Goal: Task Accomplishment & Management: Use online tool/utility

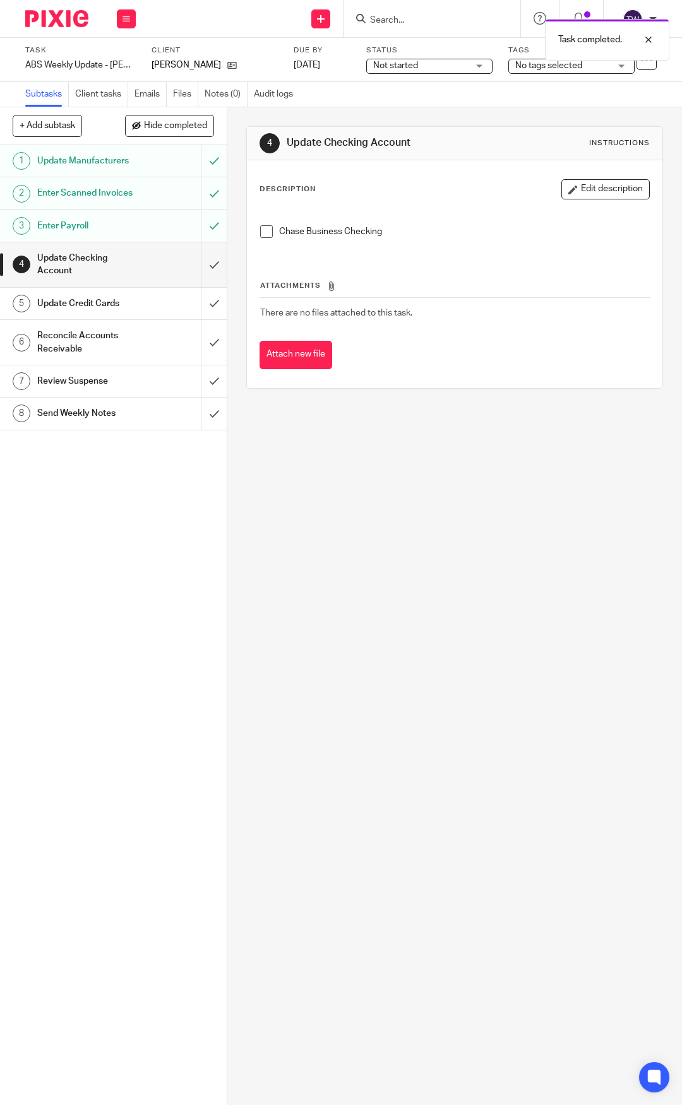
click at [260, 233] on span at bounding box center [266, 231] width 13 height 13
click at [200, 273] on input "submit" at bounding box center [113, 264] width 227 height 45
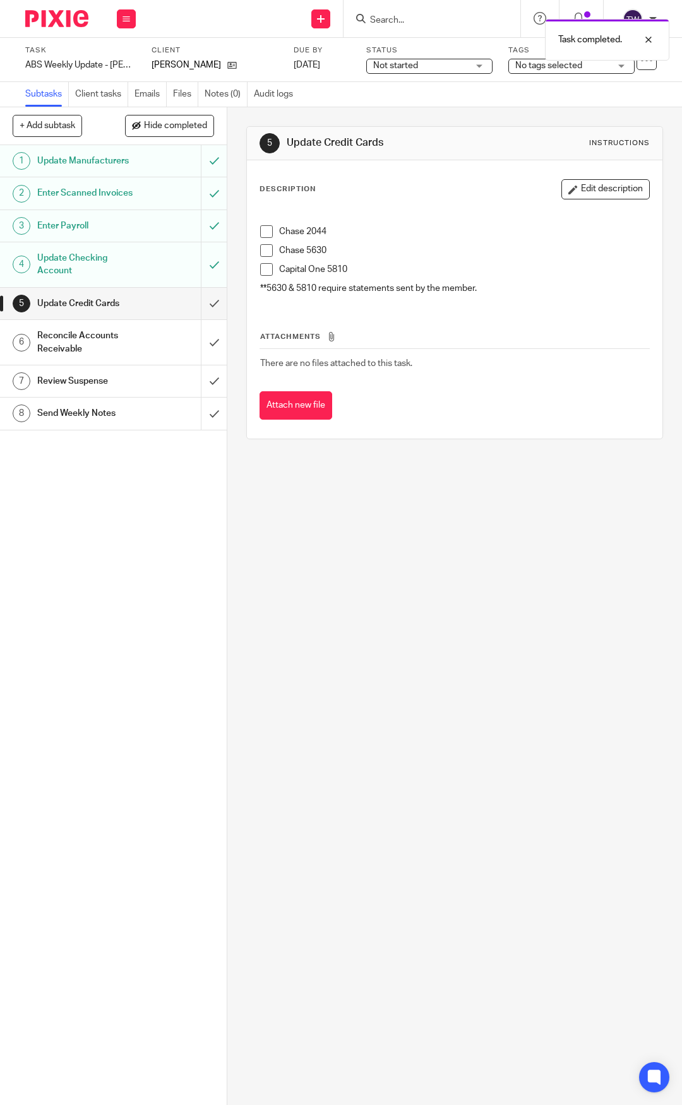
click at [264, 232] on span at bounding box center [266, 231] width 13 height 13
click at [197, 317] on input "submit" at bounding box center [113, 304] width 227 height 32
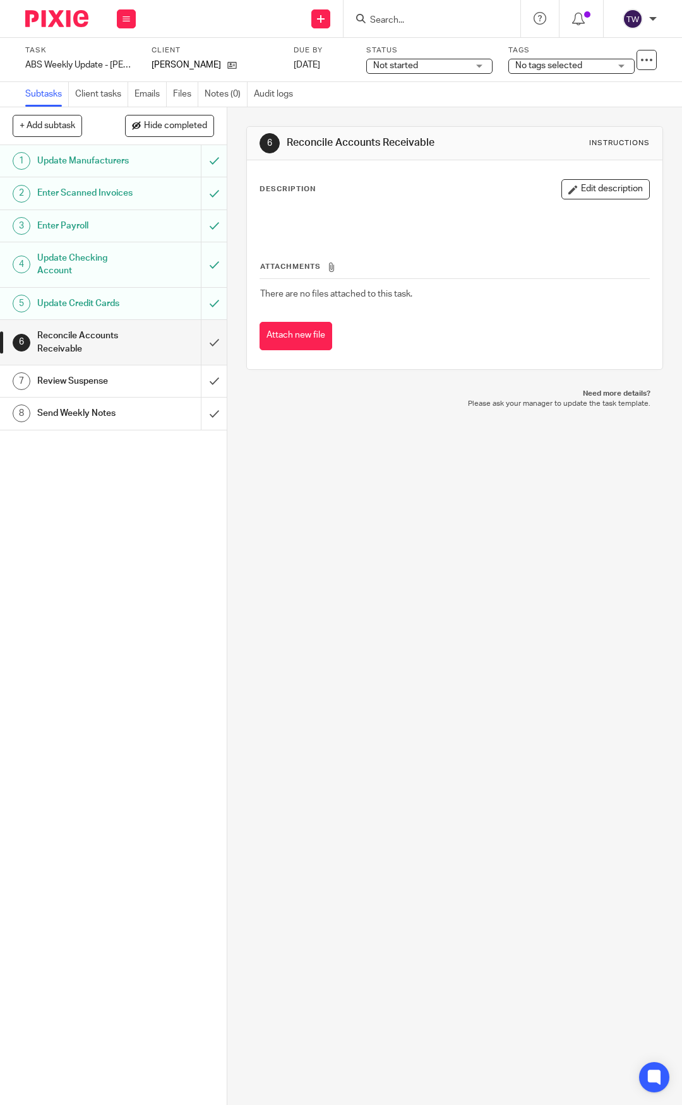
click at [112, 420] on h1 "Send Weekly Notes" at bounding box center [87, 413] width 101 height 19
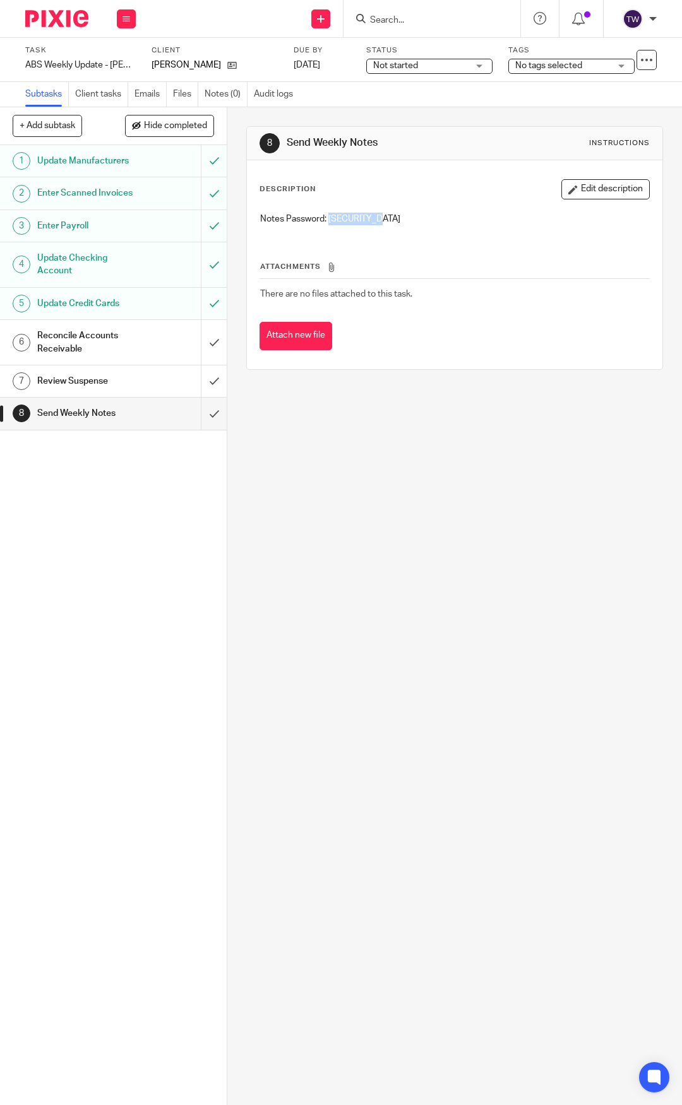
drag, startPoint x: 396, startPoint y: 221, endPoint x: 324, endPoint y: 224, distance: 72.6
click at [324, 224] on p "Notes Password: Cah8520Aud#" at bounding box center [454, 219] width 389 height 13
copy p "Cah8520Aud#"
click at [194, 351] on input "submit" at bounding box center [113, 342] width 227 height 45
